Goal: Information Seeking & Learning: Learn about a topic

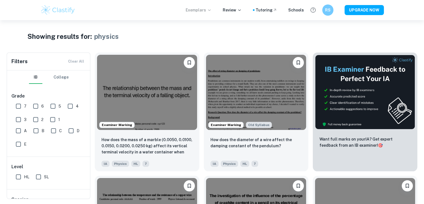
click at [212, 12] on p "Exemplars" at bounding box center [199, 10] width 26 height 6
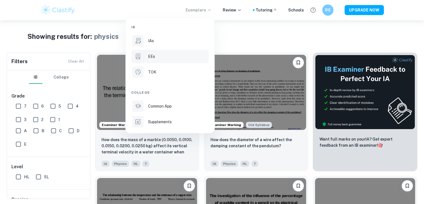
click at [156, 56] on div "EEs" at bounding box center [178, 56] width 60 height 6
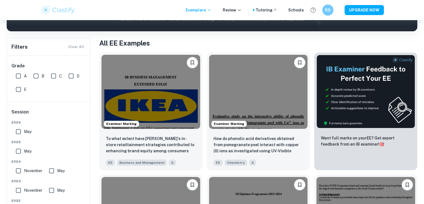
scroll to position [96, 0]
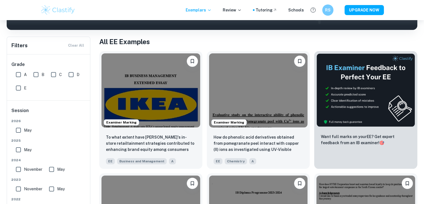
click at [19, 75] on input "A" at bounding box center [18, 74] width 11 height 11
checkbox input "true"
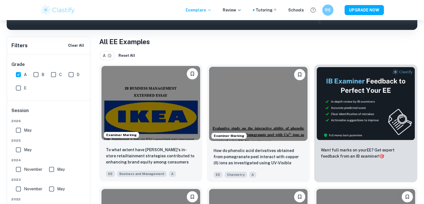
scroll to position [0, 0]
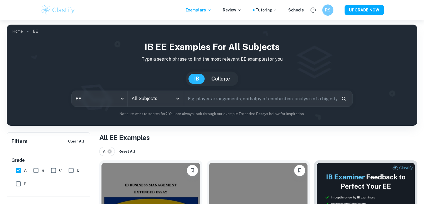
click at [176, 100] on icon "Open" at bounding box center [178, 98] width 7 height 7
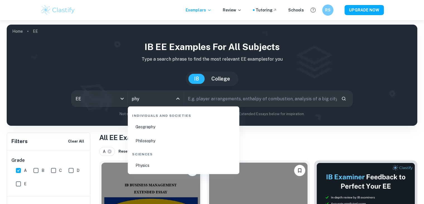
click at [155, 169] on li "Physics" at bounding box center [183, 165] width 107 height 13
type input "Physics"
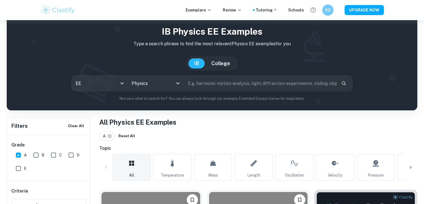
scroll to position [93, 0]
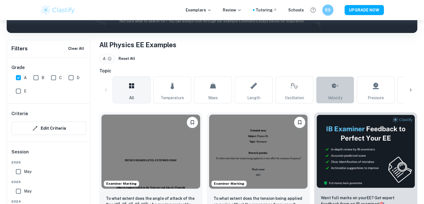
click at [333, 86] on icon at bounding box center [335, 85] width 7 height 4
type input "Velocity"
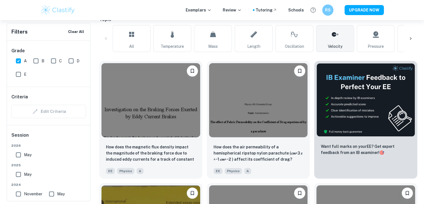
scroll to position [184, 0]
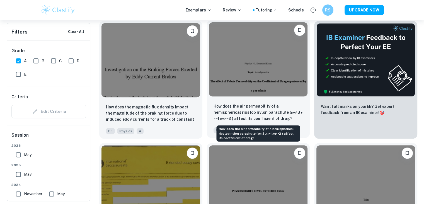
click at [258, 118] on p "How does the air permeability of a hemispherical ripstop nylon parachute (𝑐𝑚^3 …" at bounding box center [259, 112] width 90 height 18
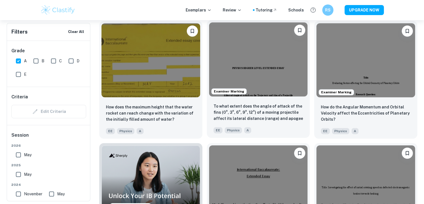
scroll to position [306, 0]
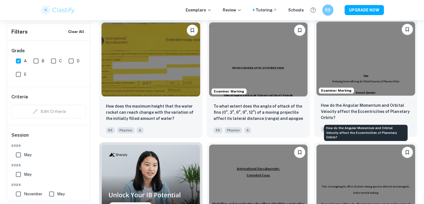
click at [325, 110] on p "How do the Angular Momentum and Orbital Velocity affect the Eccentricities of P…" at bounding box center [366, 111] width 90 height 18
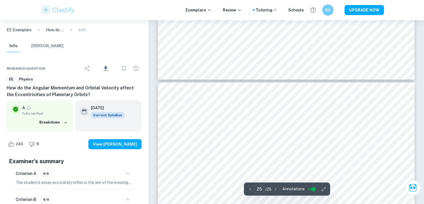
scroll to position [8207, 0]
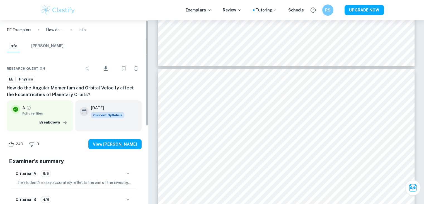
type input "24"
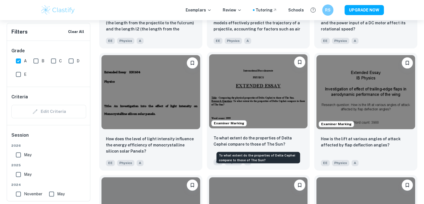
scroll to position [640, 0]
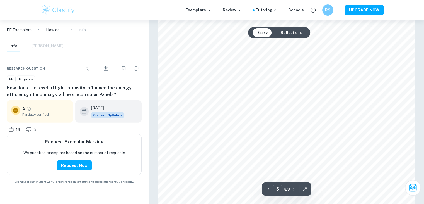
scroll to position [1628, 0]
type input "4"
